Goal: Entertainment & Leisure: Consume media (video, audio)

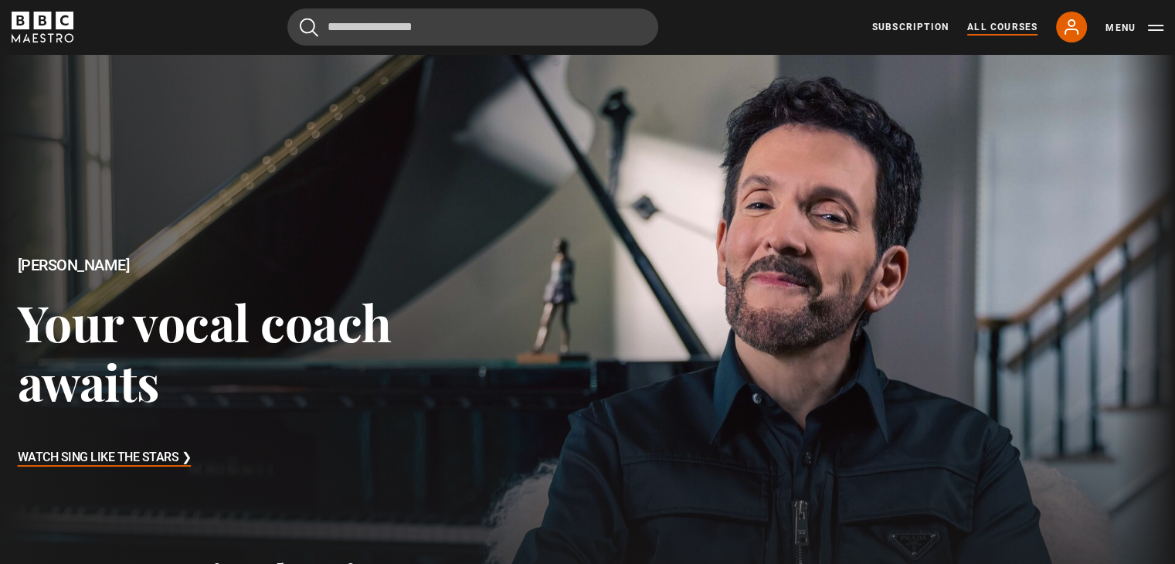
click at [1033, 24] on link "All Courses" at bounding box center [1003, 27] width 70 height 14
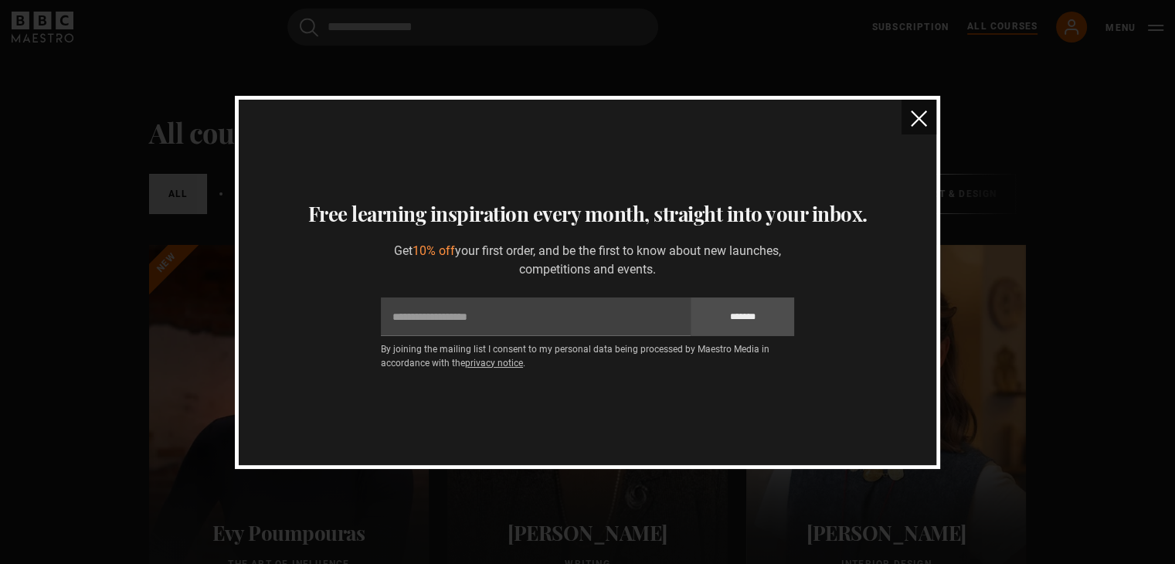
click at [914, 123] on img "close" at bounding box center [919, 119] width 16 height 16
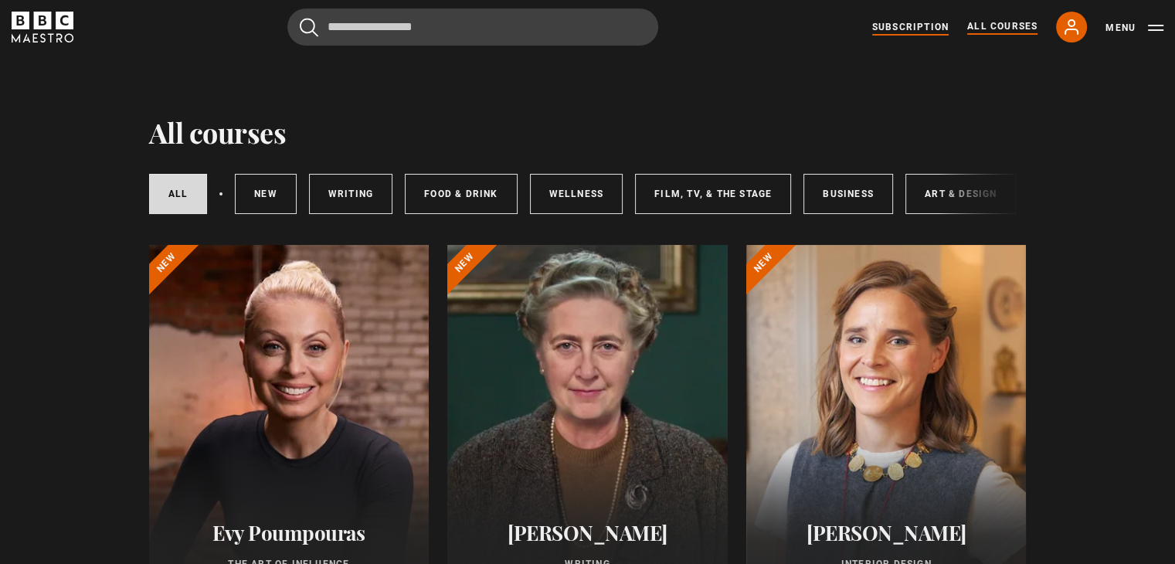
click at [940, 20] on link "Subscription" at bounding box center [911, 27] width 77 height 14
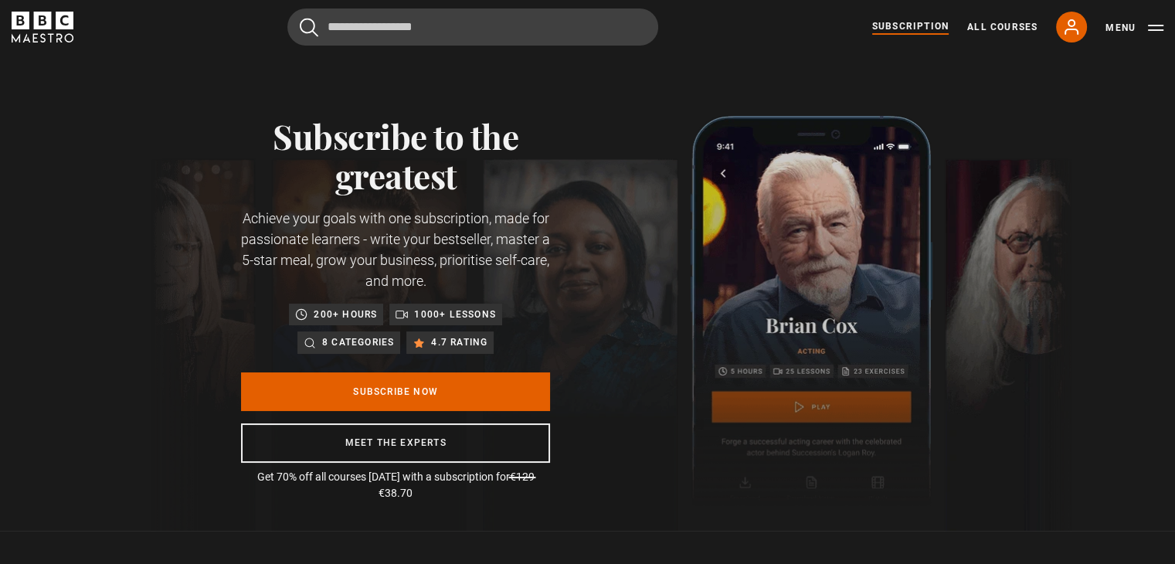
scroll to position [0, 405]
click at [1122, 27] on button "Menu" at bounding box center [1135, 27] width 58 height 15
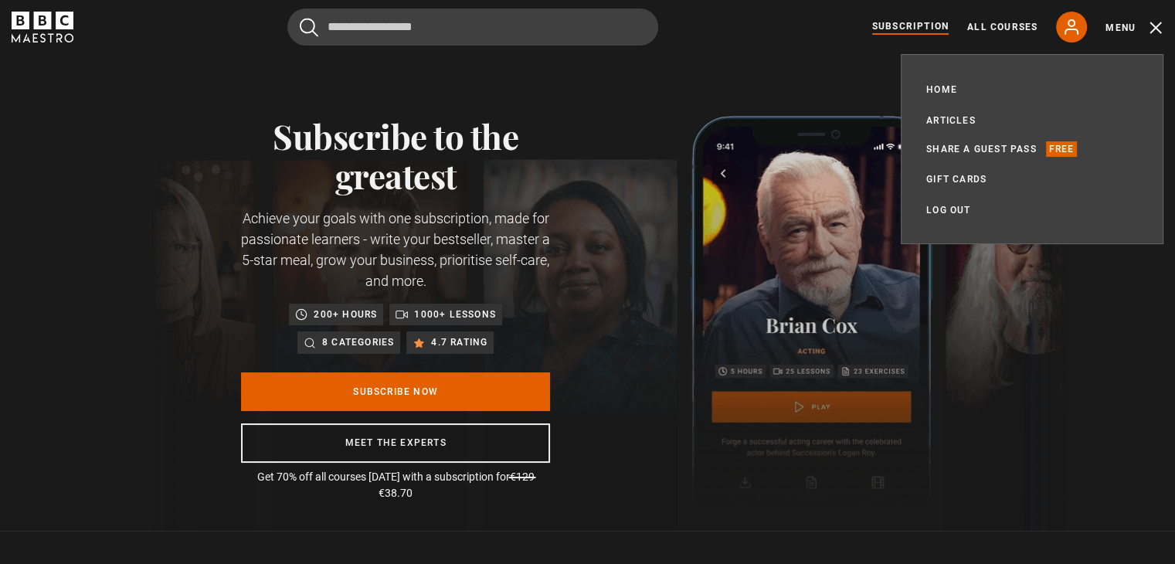
click at [754, 78] on div "Subscribe to the greatest Achieve your goals with one subscription, made for pa…" at bounding box center [587, 292] width 1175 height 477
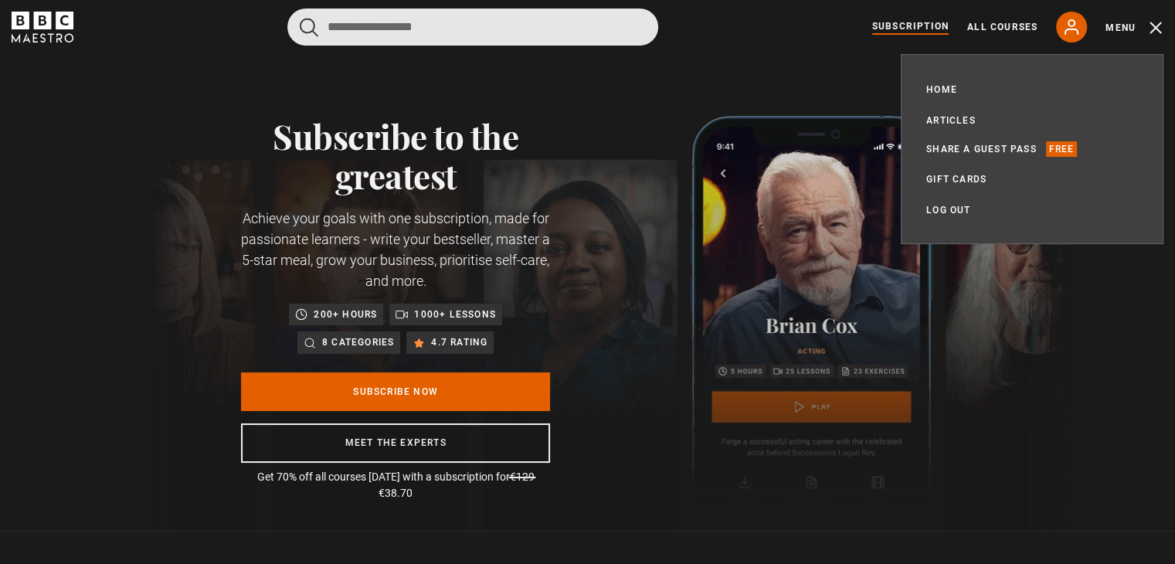
click at [356, 38] on input "Search" at bounding box center [472, 27] width 371 height 37
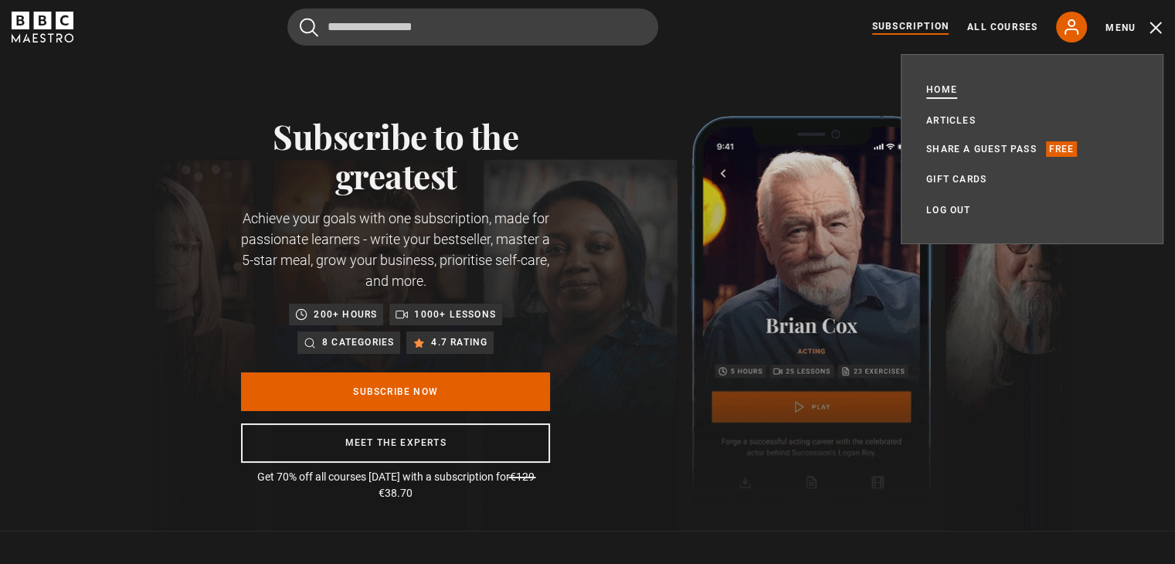
click at [948, 86] on link "Home" at bounding box center [942, 89] width 31 height 15
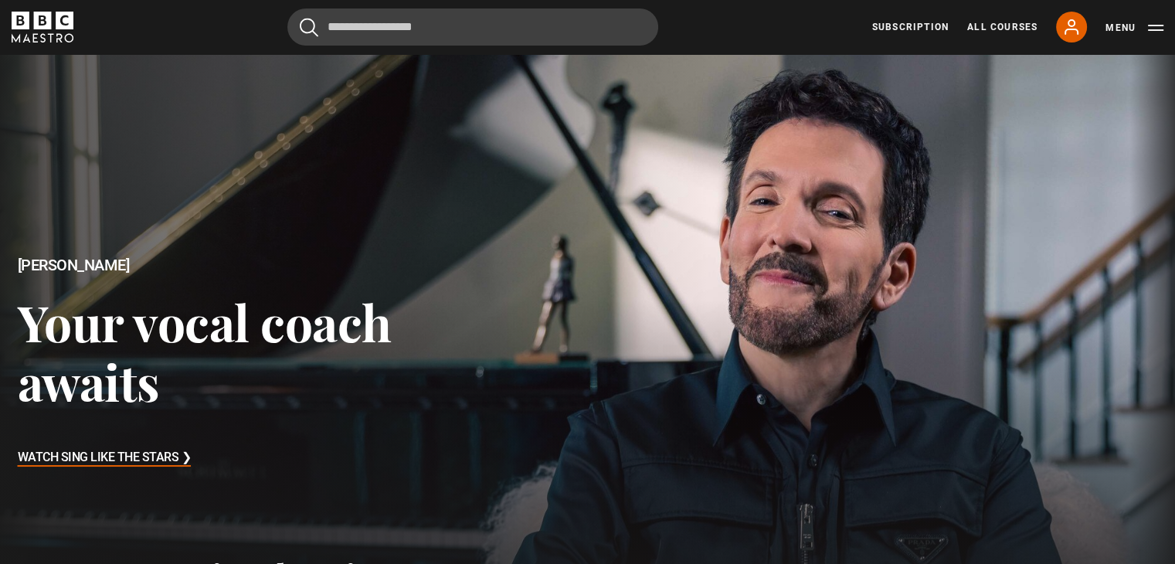
click at [177, 458] on h3 "Watch Sing Like the Stars ❯" at bounding box center [105, 458] width 174 height 23
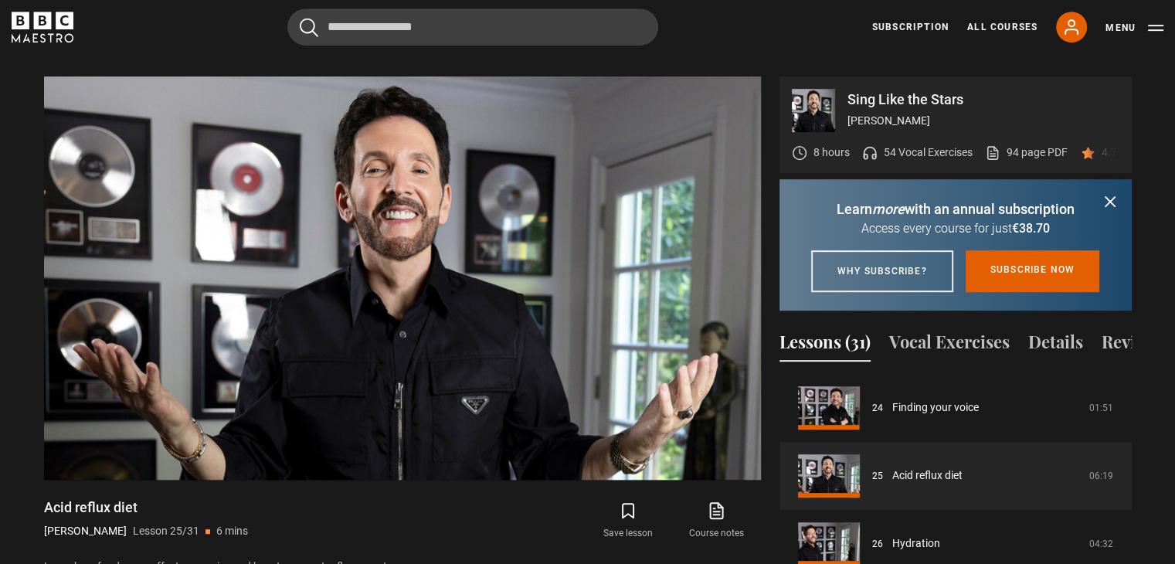
scroll to position [747, 0]
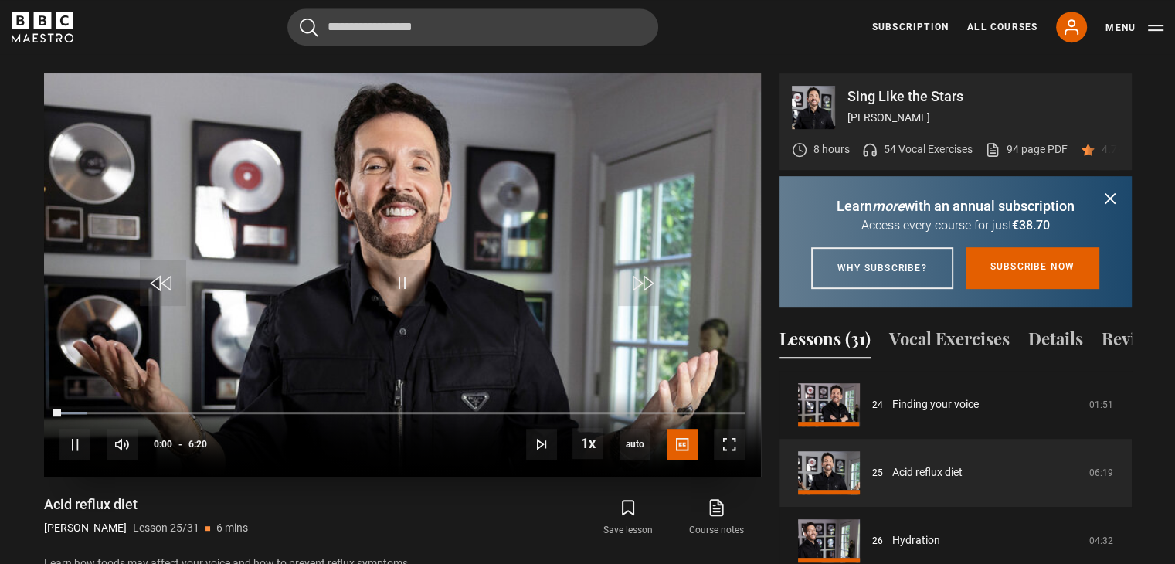
click at [521, 262] on video "Video Player" at bounding box center [402, 274] width 717 height 403
